Goal: Task Accomplishment & Management: Use online tool/utility

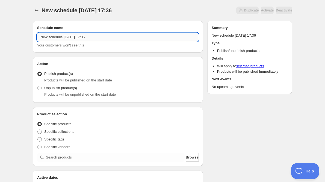
click at [109, 36] on input "New schedule [DATE] 17:36" at bounding box center [117, 37] width 161 height 9
type input "Doll Zone Lake unpublish schedule"
click at [64, 90] on span "Unpublish product(s)" at bounding box center [60, 88] width 33 height 4
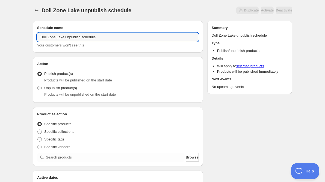
click at [38, 86] on input "Unpublish product(s)" at bounding box center [37, 86] width 0 height 0
radio input "true"
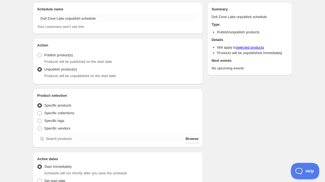
scroll to position [27, 0]
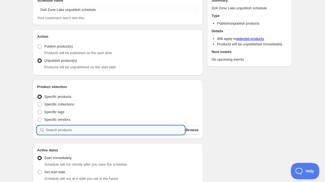
click at [94, 127] on input "search" at bounding box center [115, 130] width 139 height 9
type input "l"
type input "a"
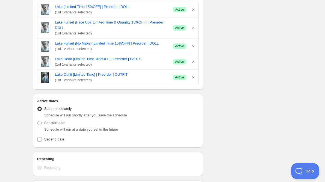
scroll to position [191, 0]
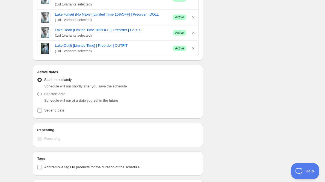
click at [60, 94] on span "Set start date" at bounding box center [54, 94] width 21 height 4
click at [38, 92] on input "Set start date" at bounding box center [37, 92] width 0 height 0
radio input "true"
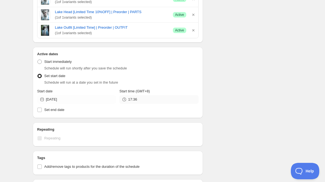
scroll to position [218, 0]
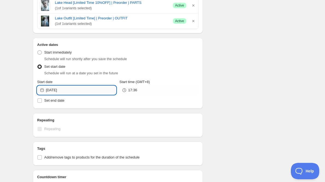
click at [92, 86] on input "[DATE]" at bounding box center [81, 90] width 70 height 9
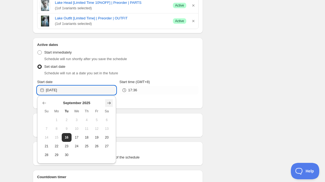
click at [109, 101] on icon "Show next month, October 2025" at bounding box center [108, 102] width 5 height 5
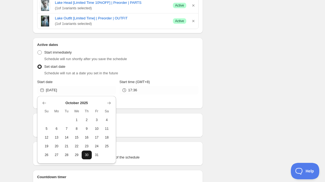
click at [88, 156] on span "30" at bounding box center [87, 155] width 6 height 4
type input "[DATE]"
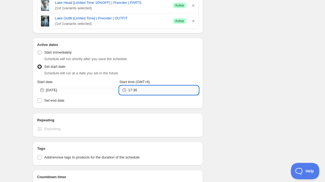
click at [151, 92] on input "17:36" at bounding box center [163, 90] width 70 height 9
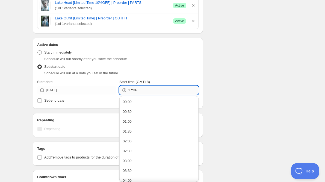
click at [151, 91] on input "17:36" at bounding box center [163, 90] width 70 height 9
click at [151, 92] on input "17:36" at bounding box center [163, 90] width 70 height 9
type input "08:00"
click at [251, 75] on div "Schedule name Doll Zone Lake unpublish schedule Your customers won't see this A…" at bounding box center [160, 43] width 264 height 491
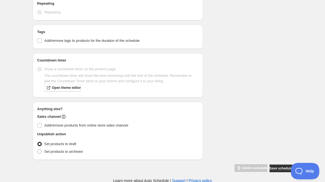
scroll to position [336, 0]
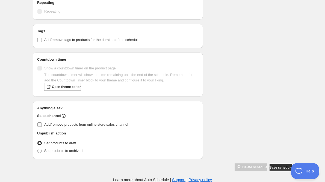
click at [103, 124] on span "Add/remove products from online store sales channel" at bounding box center [86, 124] width 84 height 4
click at [42, 124] on input "Add/remove products from online store sales channel" at bounding box center [39, 124] width 4 height 4
checkbox input "true"
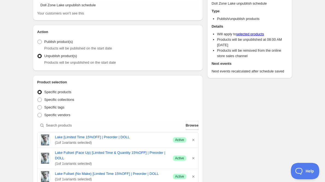
scroll to position [0, 0]
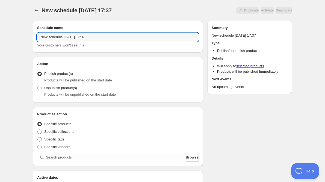
drag, startPoint x: 110, startPoint y: 37, endPoint x: 35, endPoint y: 37, distance: 75.4
click at [35, 37] on div "Schedule name New schedule [DATE] 17:37 Your customers won't see this" at bounding box center [118, 37] width 170 height 32
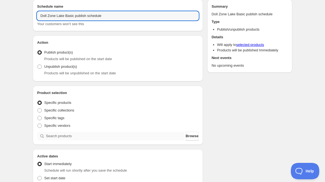
scroll to position [27, 0]
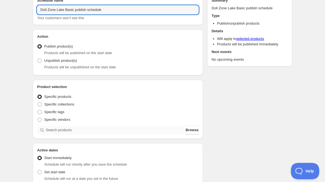
type input "Doll Zone Lake Basic publish schedule"
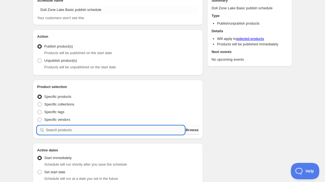
click at [73, 131] on input "search" at bounding box center [115, 130] width 139 height 9
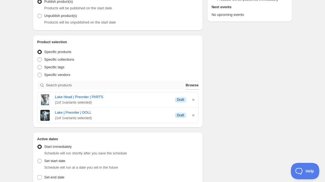
scroll to position [137, 0]
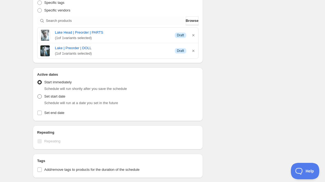
click at [58, 98] on span "Set start date" at bounding box center [54, 96] width 21 height 4
click at [38, 94] on input "Set start date" at bounding box center [37, 94] width 0 height 0
radio input "true"
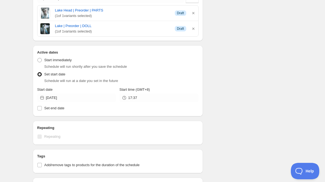
scroll to position [164, 0]
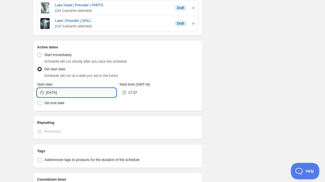
click at [80, 95] on input "[DATE]" at bounding box center [81, 92] width 70 height 9
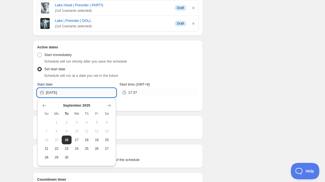
click at [80, 94] on input "[DATE]" at bounding box center [81, 92] width 70 height 9
click at [110, 105] on icon "Show next month, October 2025" at bounding box center [108, 105] width 5 height 5
click at [93, 90] on input "[DATE]" at bounding box center [81, 92] width 70 height 9
click at [85, 156] on span "30" at bounding box center [87, 157] width 6 height 4
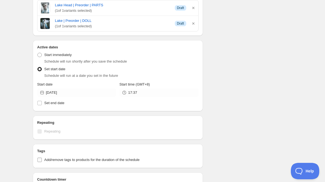
type input "[DATE]"
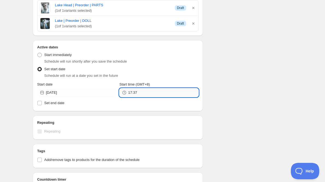
click at [145, 92] on input "17:37" at bounding box center [163, 92] width 70 height 9
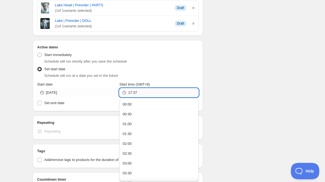
click at [145, 92] on input "17:37" at bounding box center [163, 92] width 70 height 9
type input "08:00"
click at [216, 87] on div "Schedule name Doll Zone Lake Basic publish schedule Your customers won't see th…" at bounding box center [160, 73] width 264 height 440
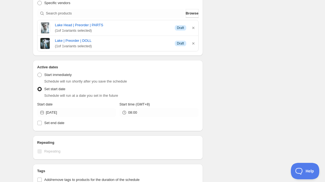
scroll to position [121, 0]
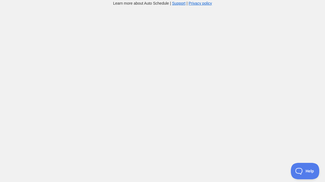
scroll to position [5, 0]
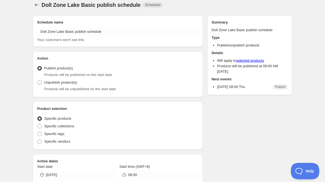
radio input "true"
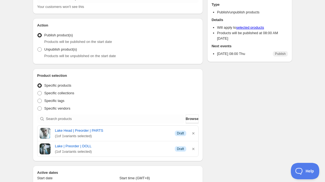
scroll to position [0, 0]
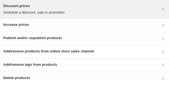
click at [19, 10] on p "Schedule a discount, sale or promotion" at bounding box center [33, 12] width 61 height 5
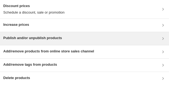
click at [37, 38] on h3 "Publish and/or unpublish products" at bounding box center [32, 38] width 59 height 5
click at [48, 38] on h3 "Publish and/or unpublish products" at bounding box center [32, 38] width 59 height 5
